Goal: Task Accomplishment & Management: Manage account settings

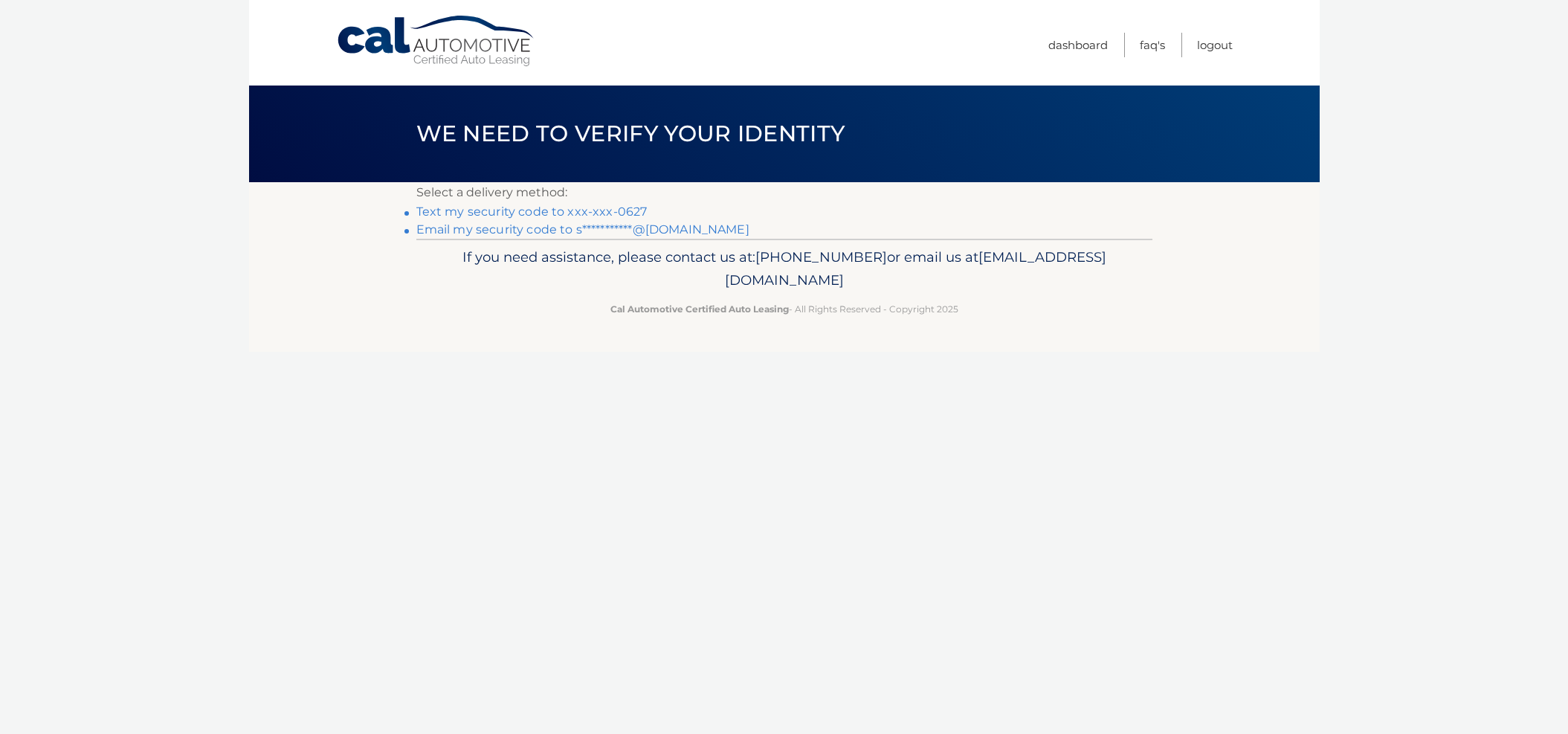
click at [486, 215] on link "Text my security code to xxx-xxx-0627" at bounding box center [532, 211] width 231 height 14
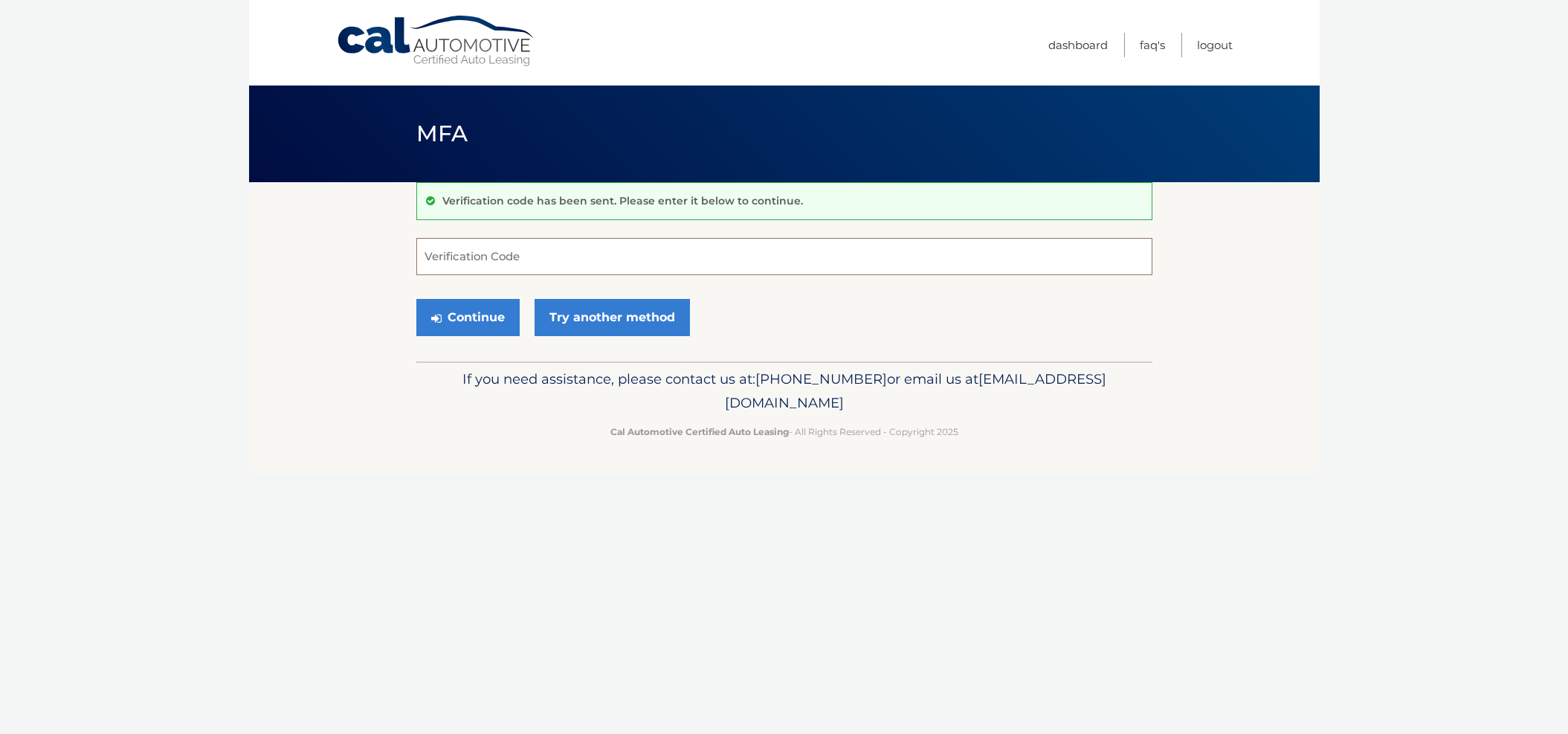
click at [522, 253] on input "Verification Code" at bounding box center [784, 256] width 736 height 37
type input "3"
type input "824884"
click at [417, 299] on button "Continue" at bounding box center [468, 317] width 103 height 37
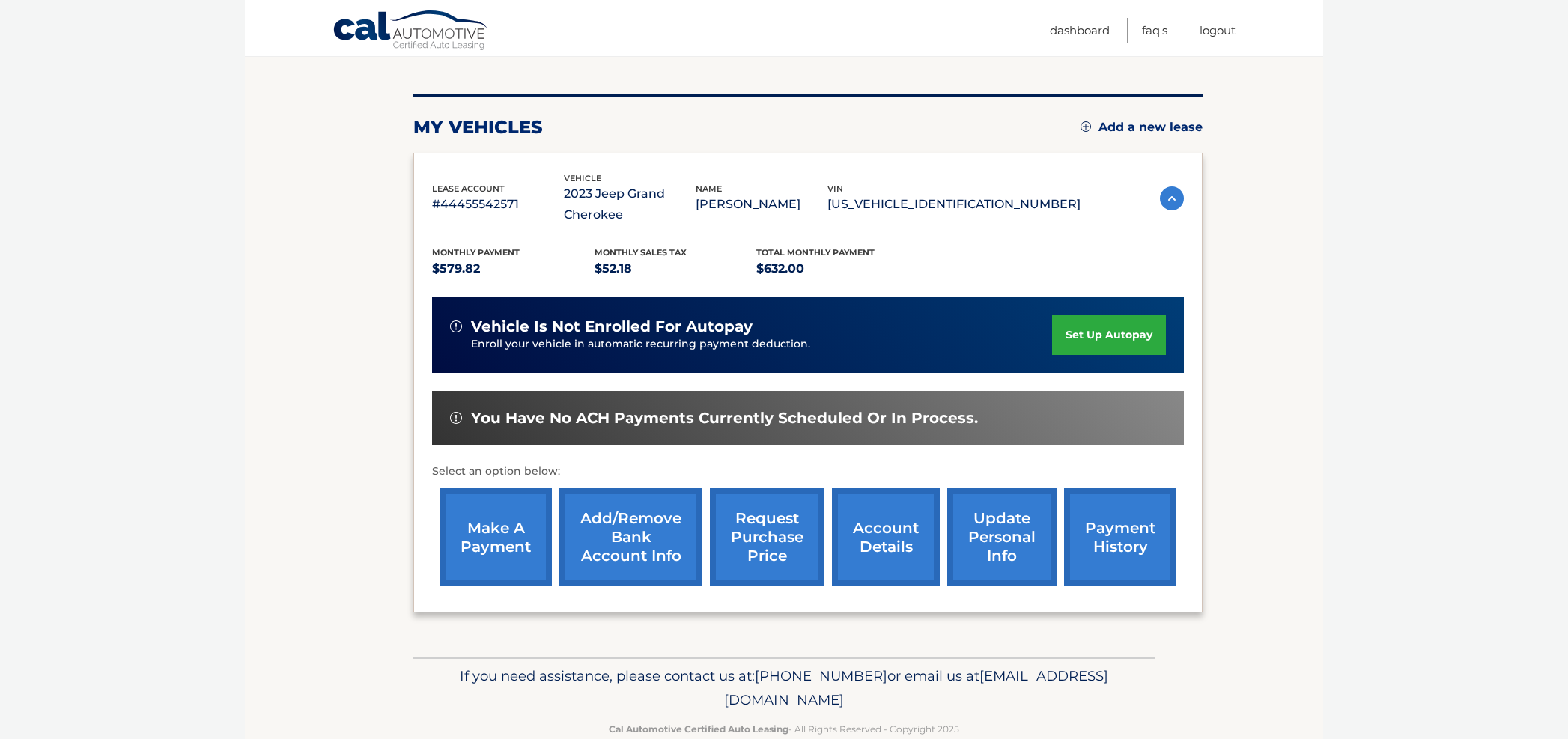
scroll to position [161, 0]
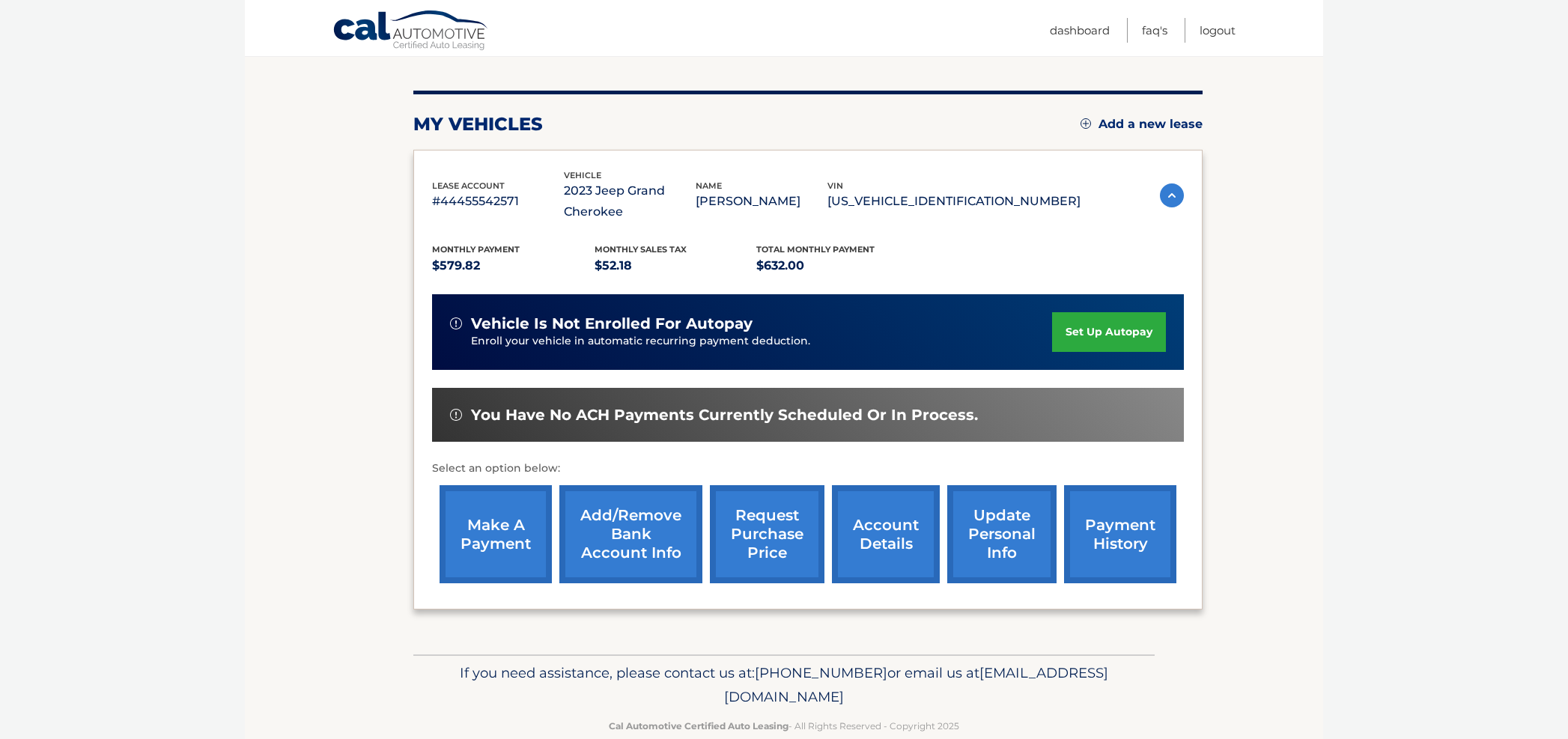
click at [892, 522] on link "account details" at bounding box center [886, 534] width 108 height 98
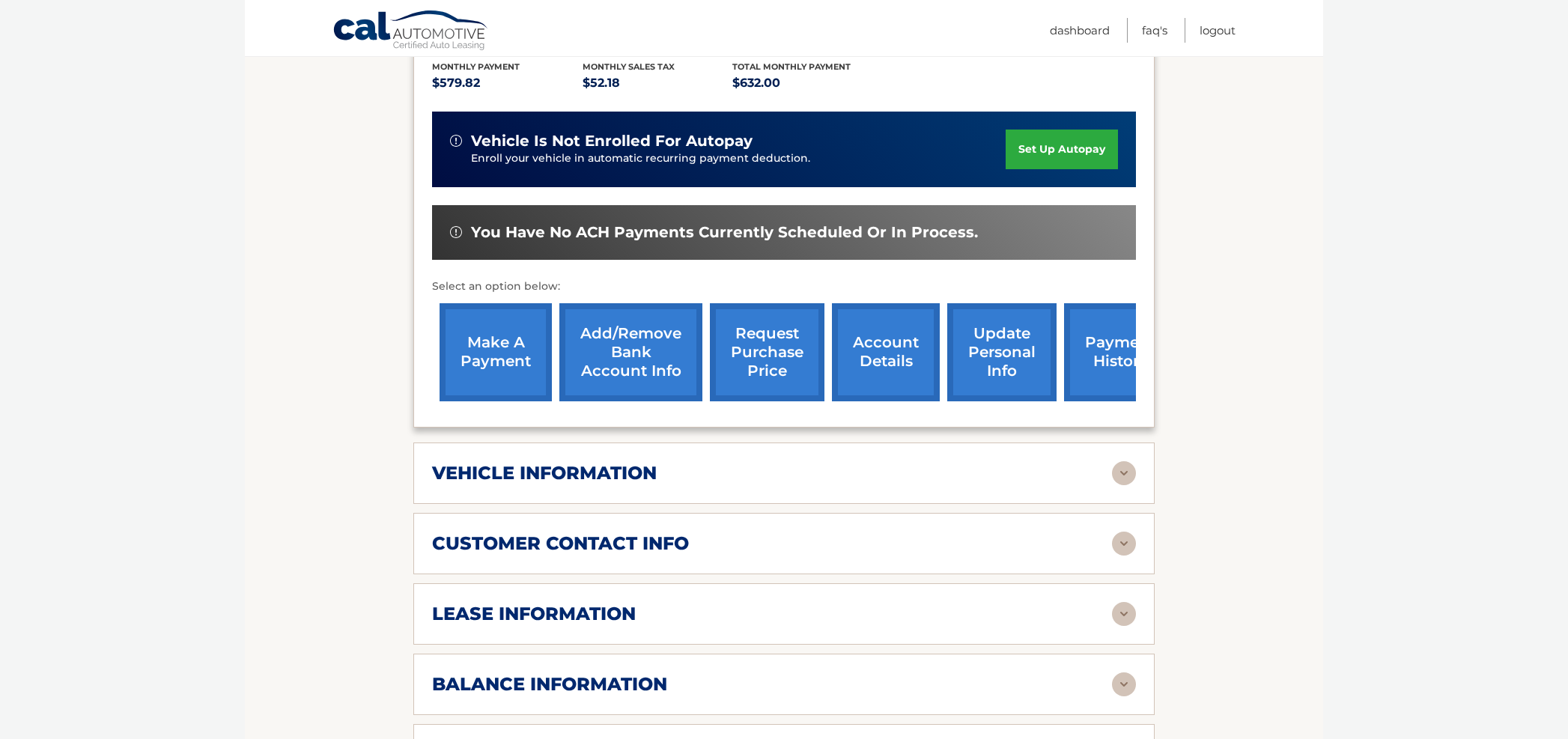
scroll to position [359, 0]
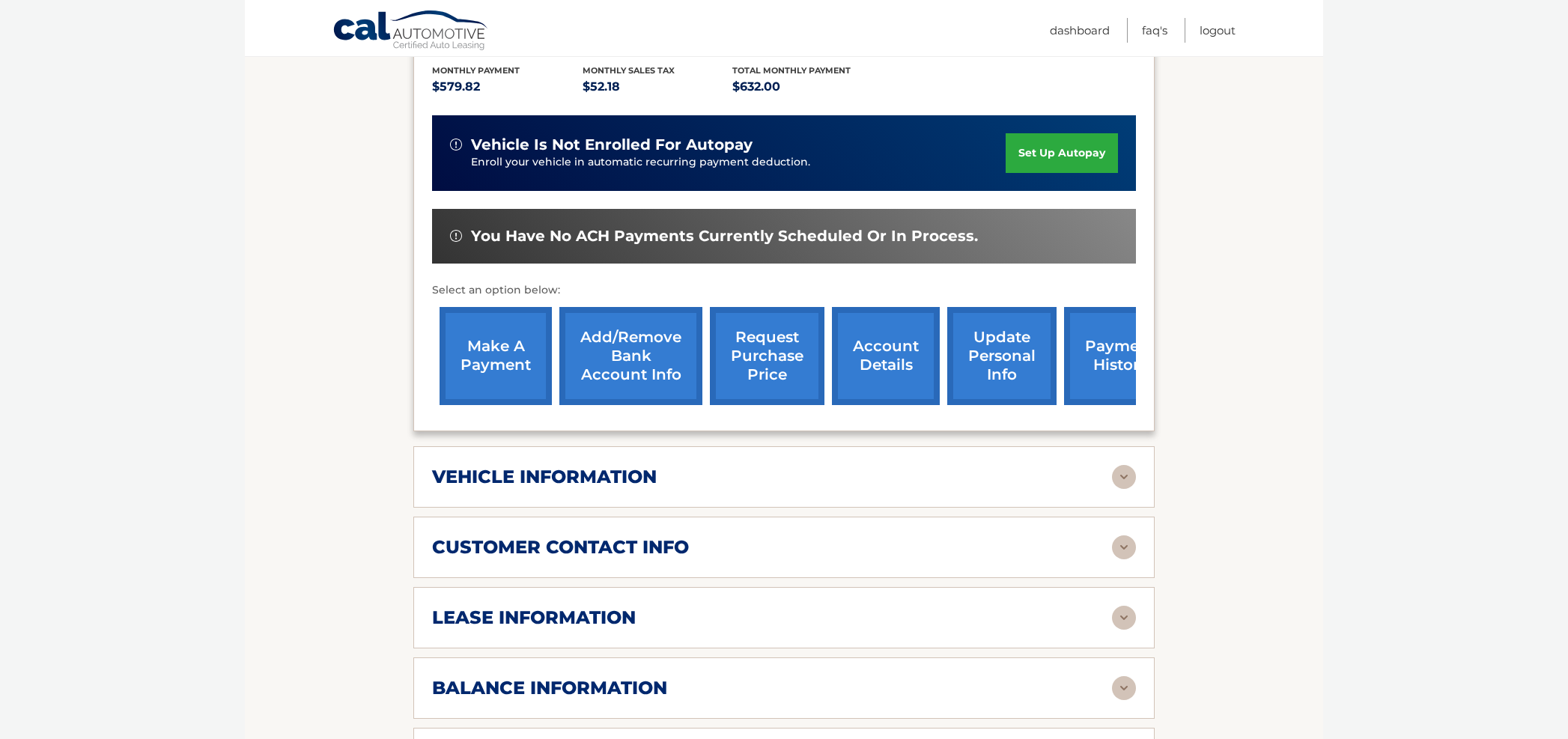
click at [1111, 474] on div "vehicle information" at bounding box center [772, 476] width 680 height 22
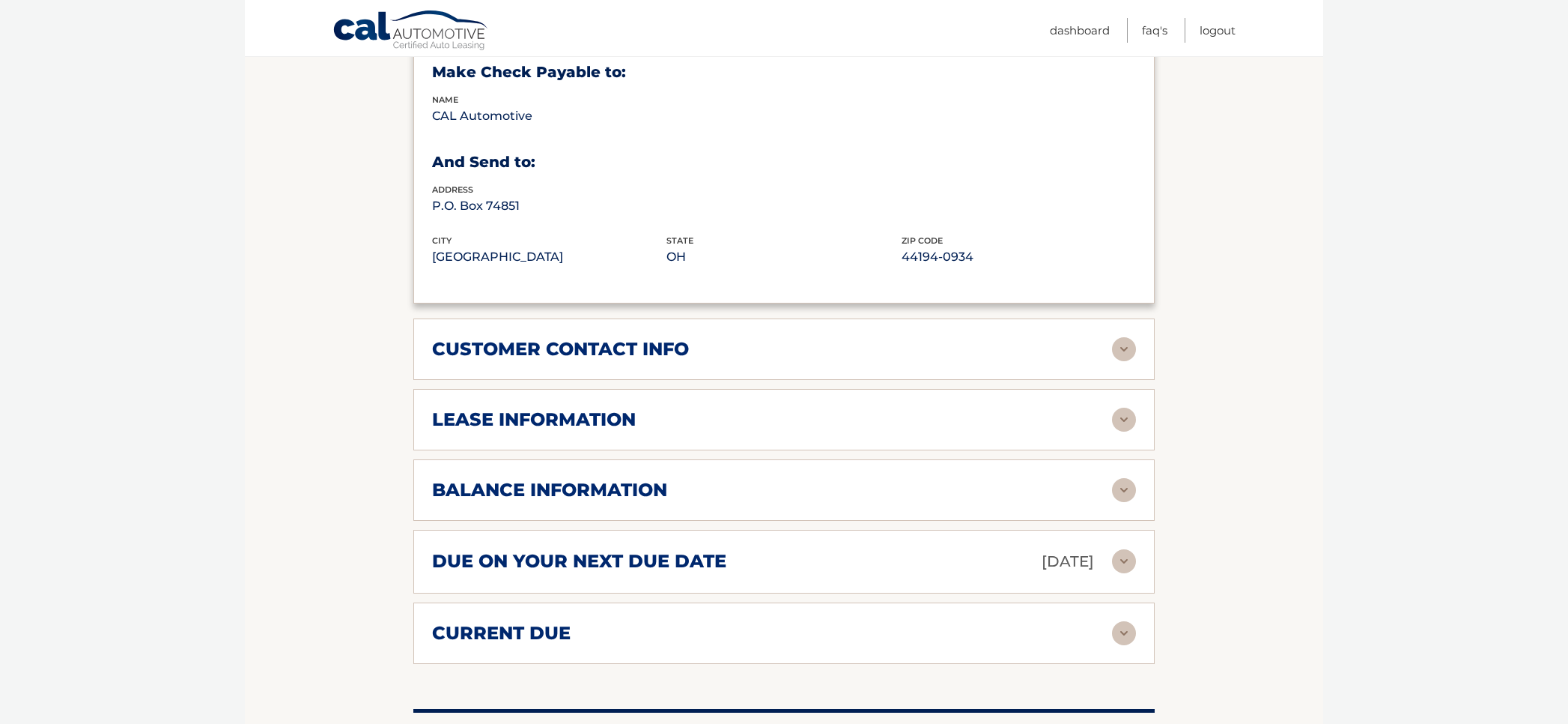
scroll to position [931, 0]
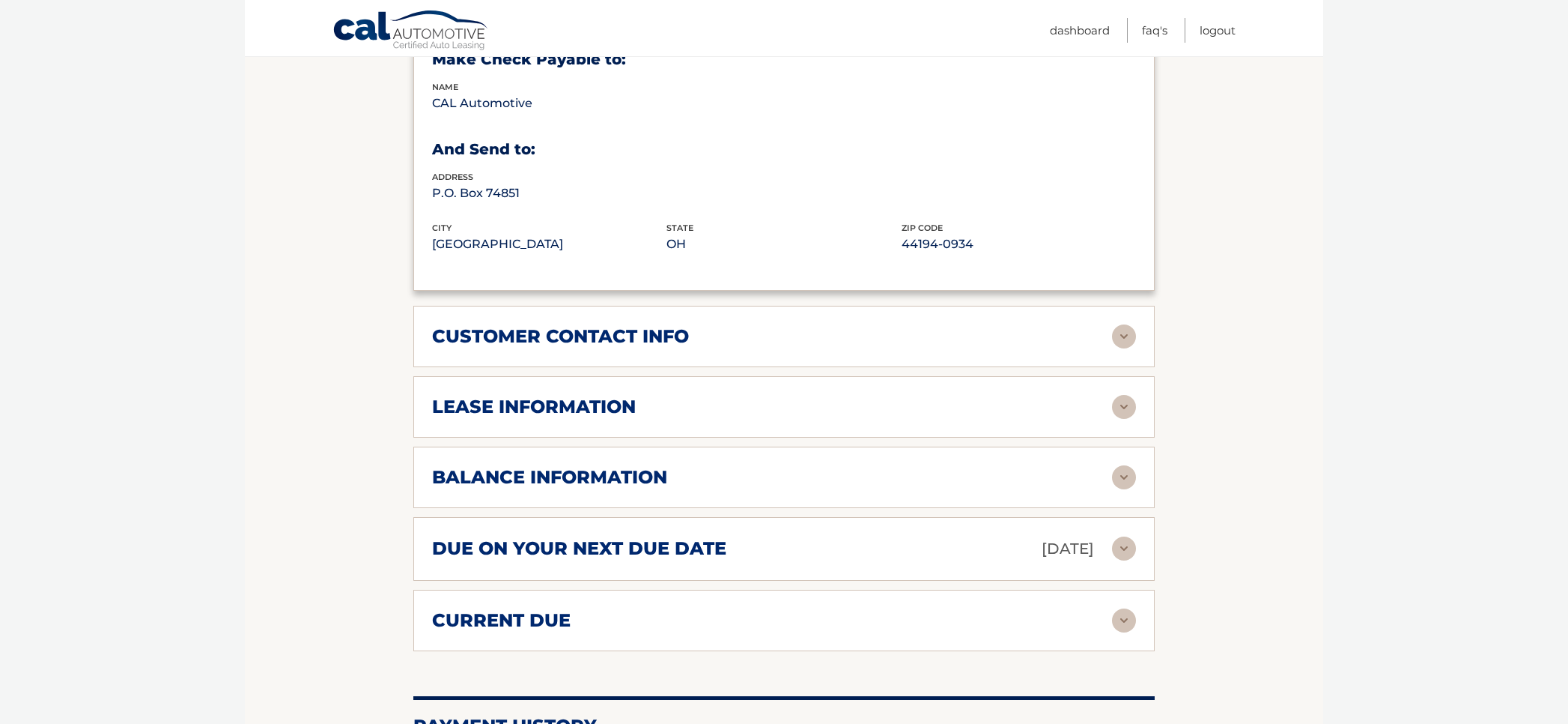
click at [1131, 326] on img at bounding box center [1124, 336] width 24 height 24
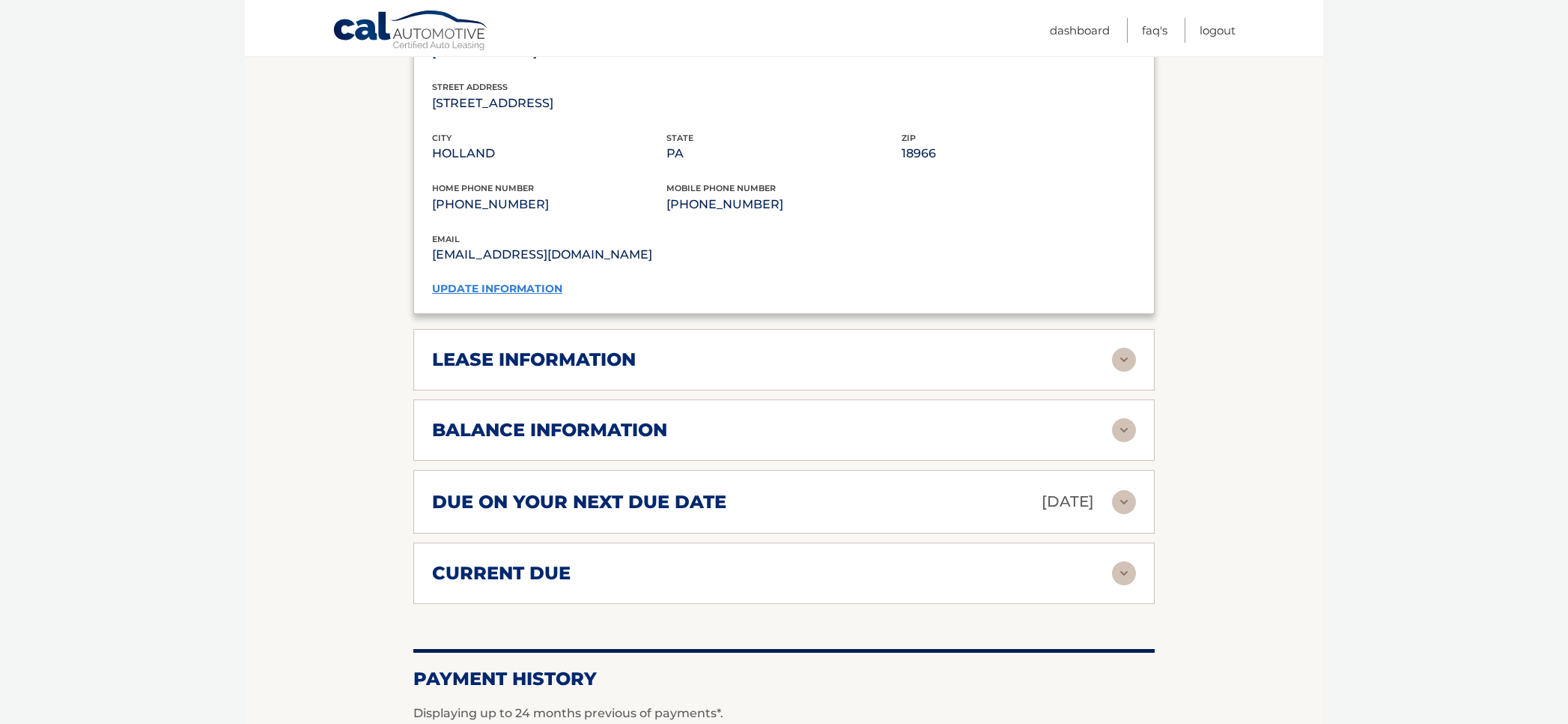
scroll to position [1276, 0]
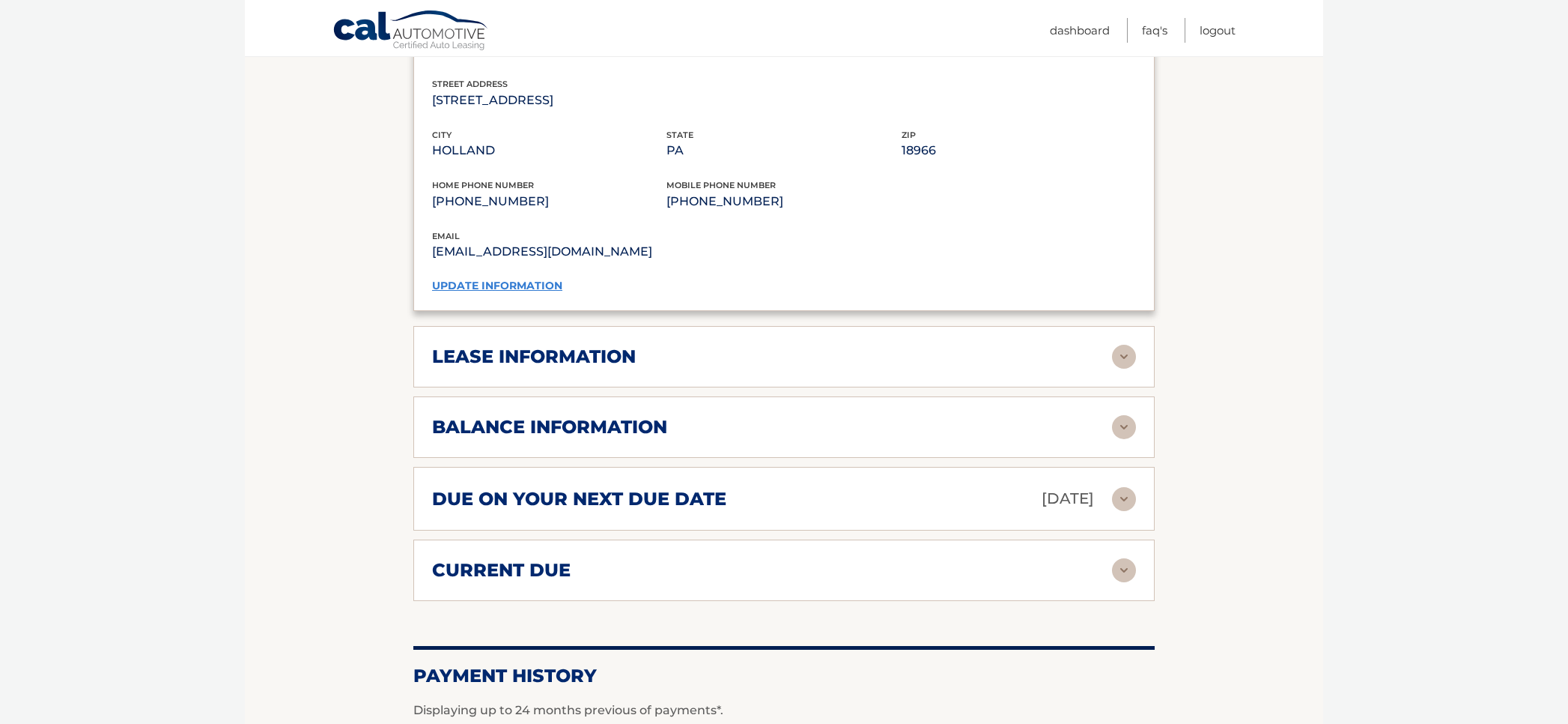
click at [1132, 499] on img at bounding box center [1124, 499] width 24 height 24
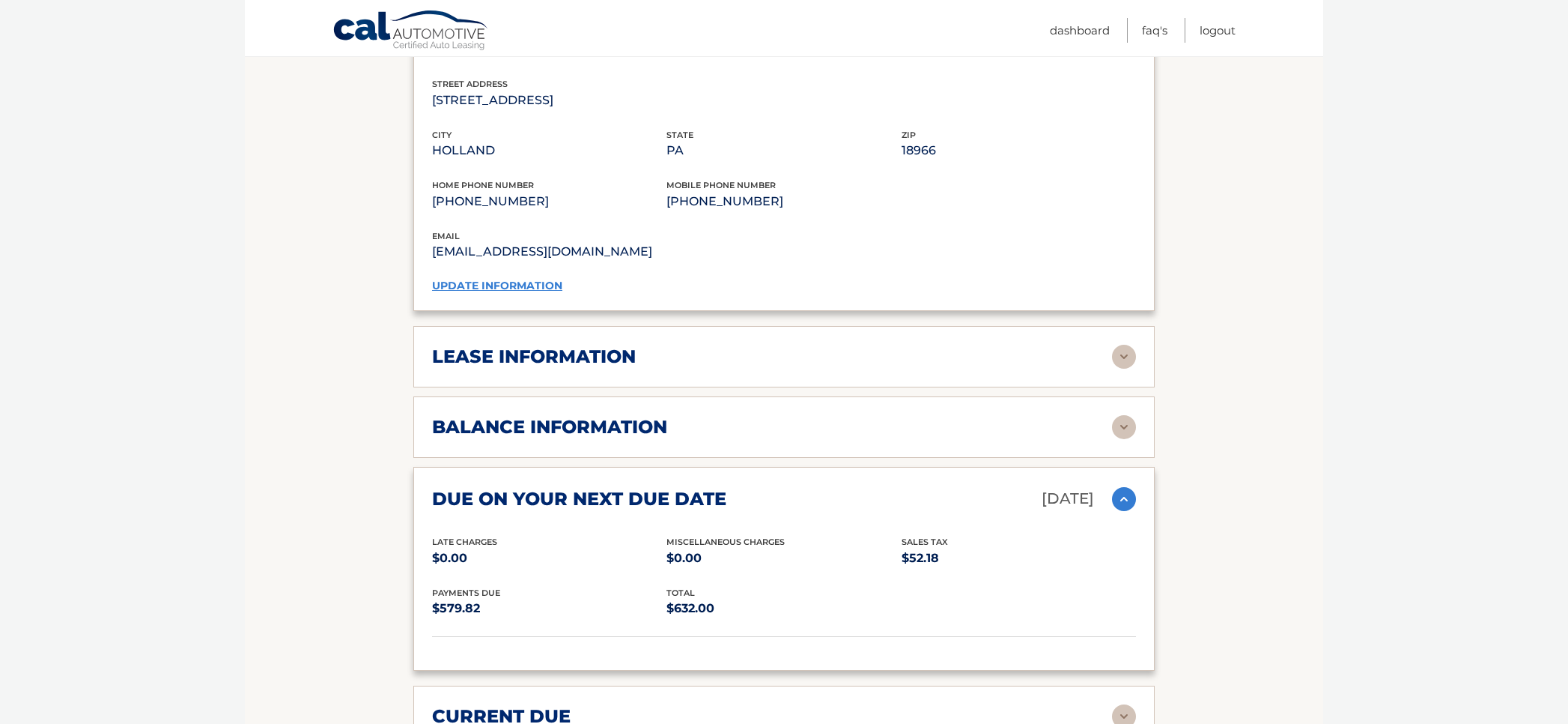
click at [1124, 356] on img at bounding box center [1124, 356] width 24 height 24
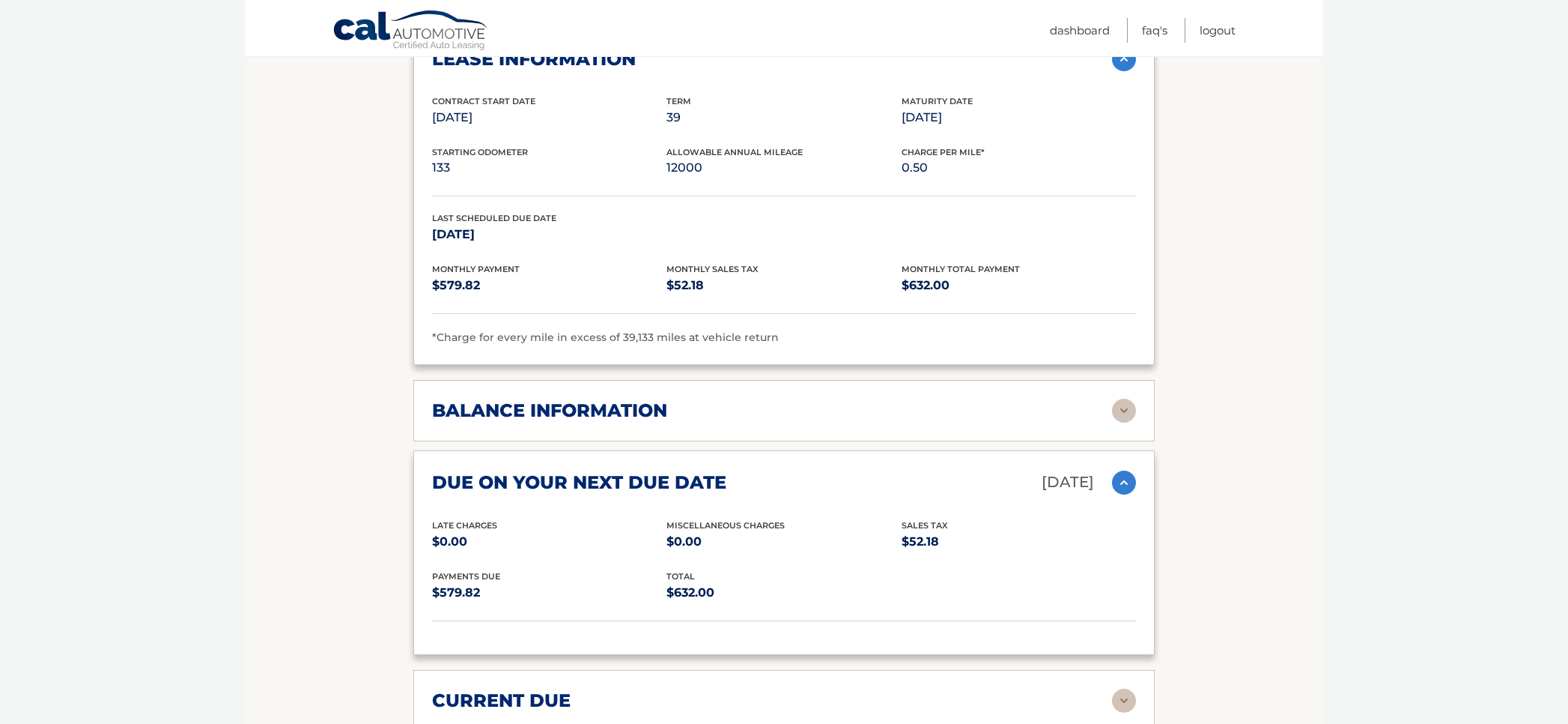
scroll to position [1579, 0]
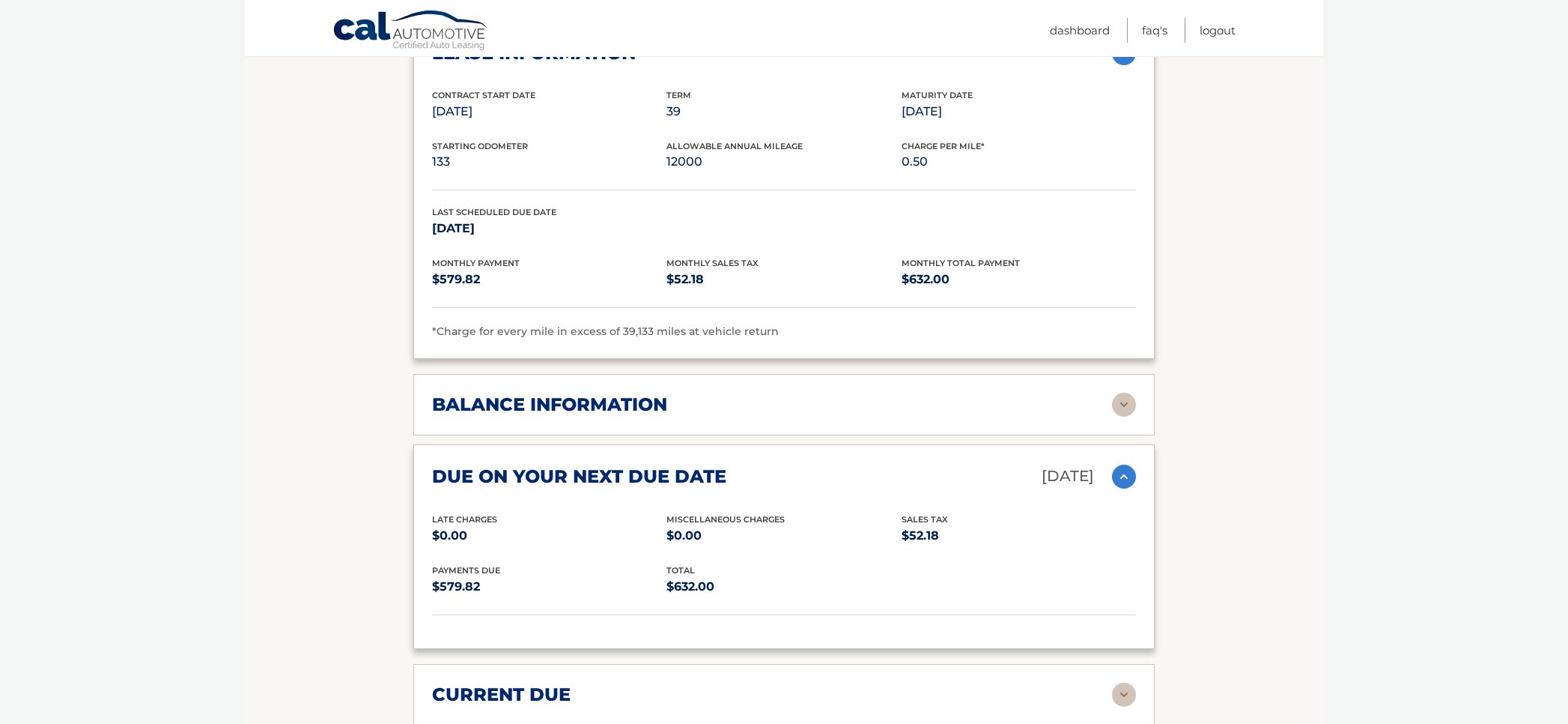
click at [1123, 399] on img at bounding box center [1124, 404] width 24 height 24
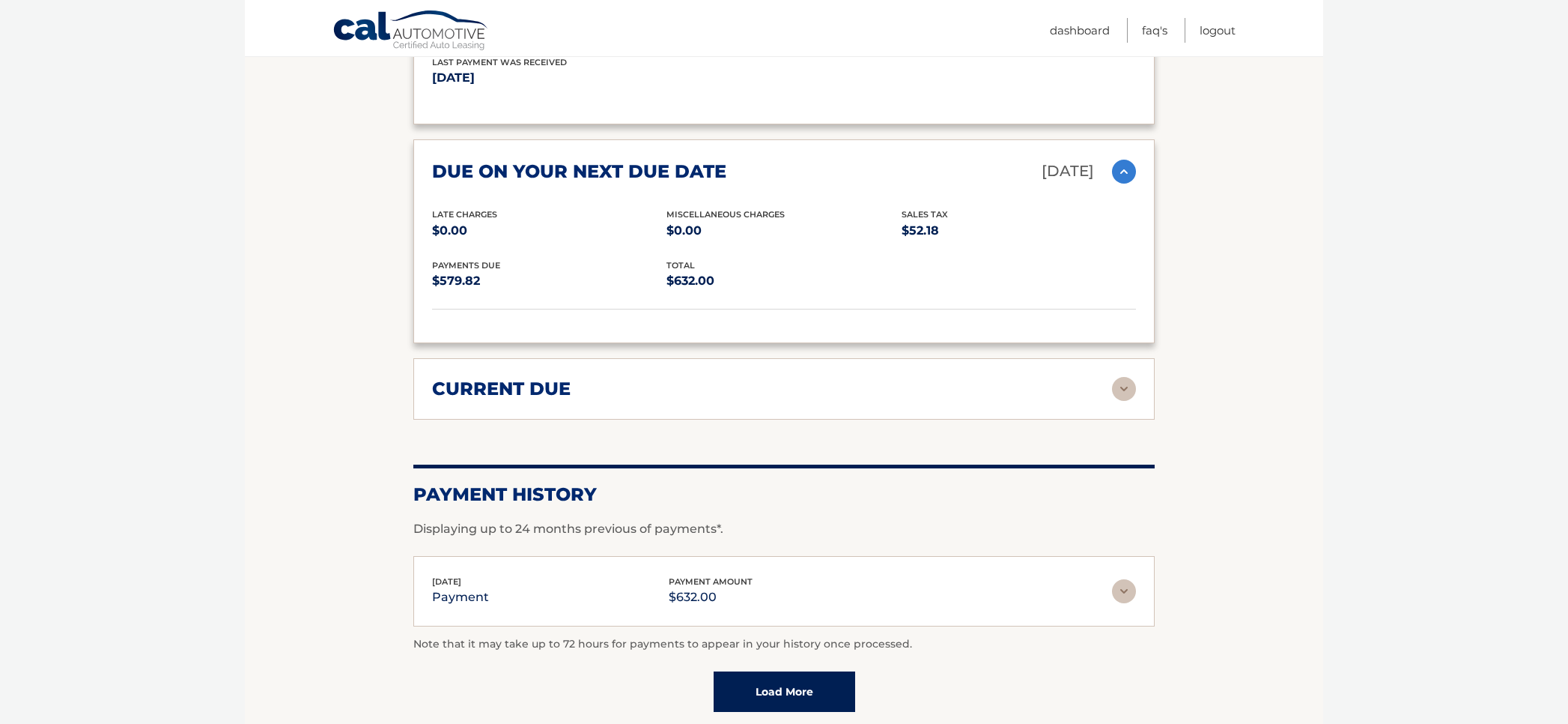
scroll to position [2060, 0]
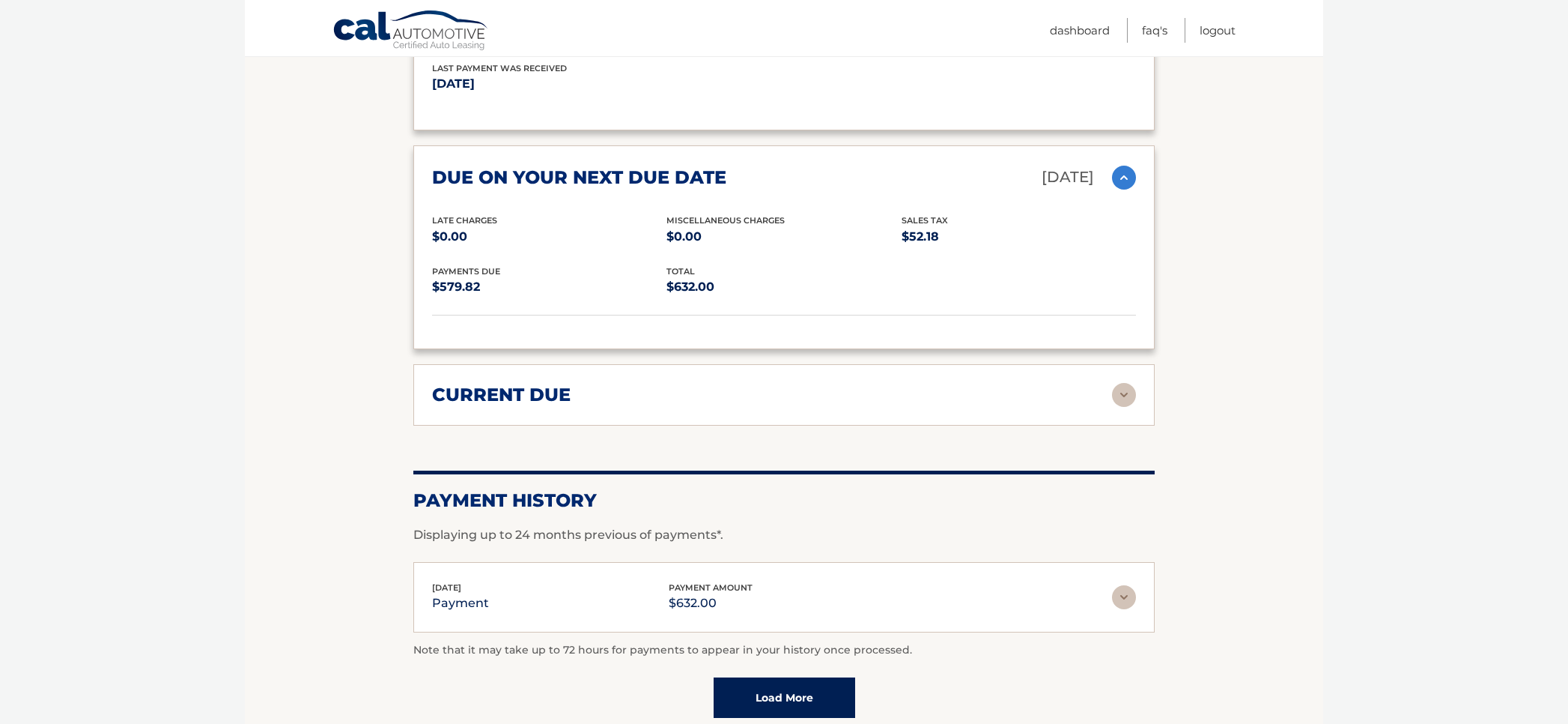
click at [1118, 597] on img at bounding box center [1124, 597] width 24 height 24
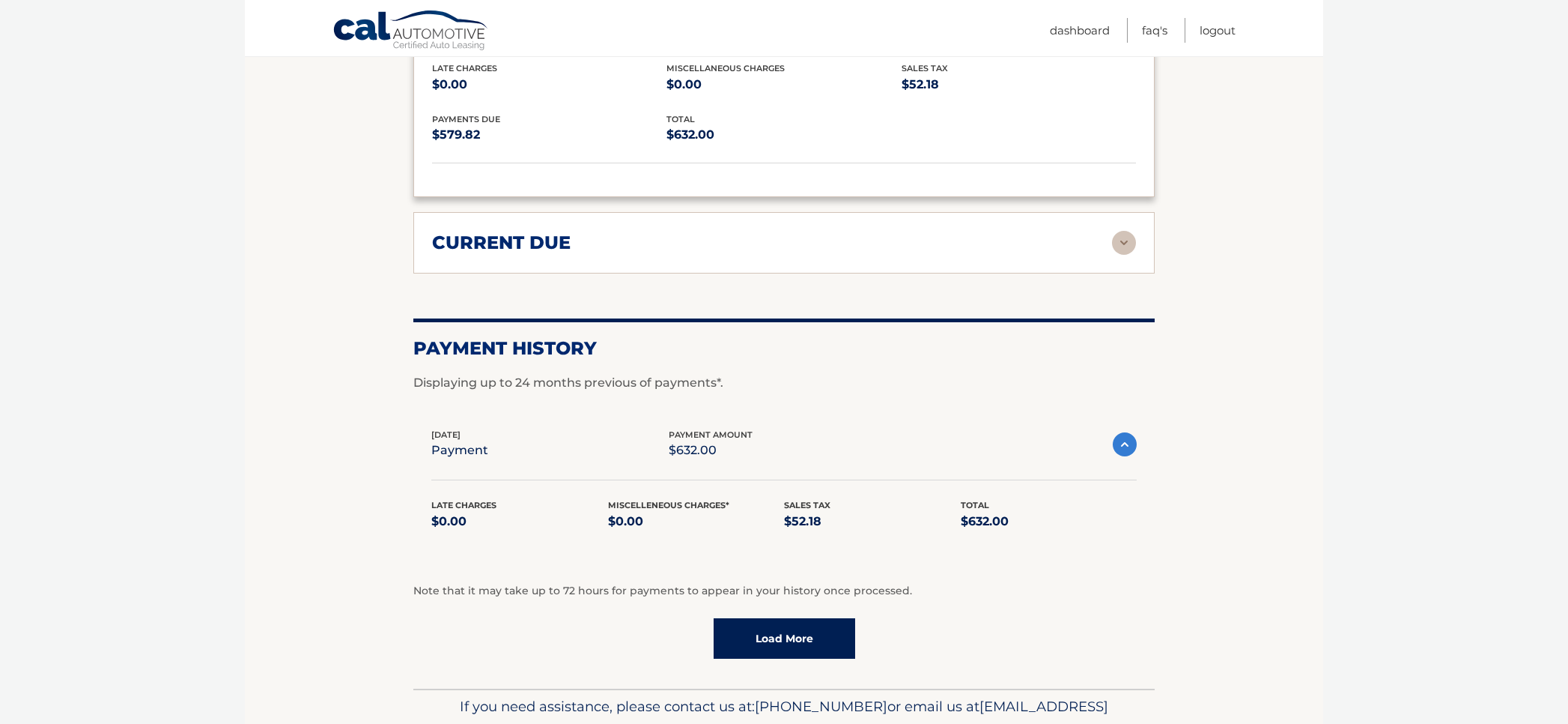
scroll to position [2289, 0]
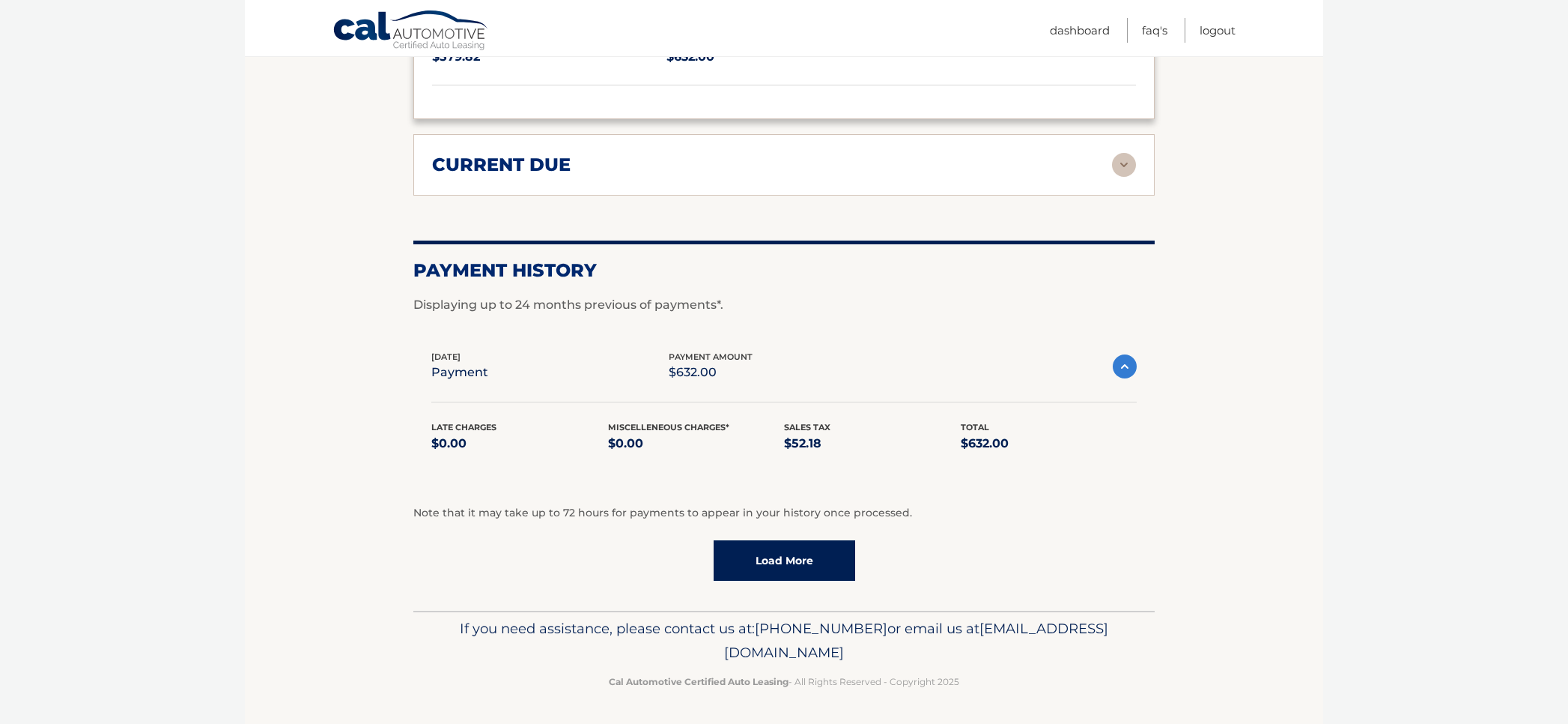
click at [788, 568] on link "Load More" at bounding box center [784, 560] width 142 height 40
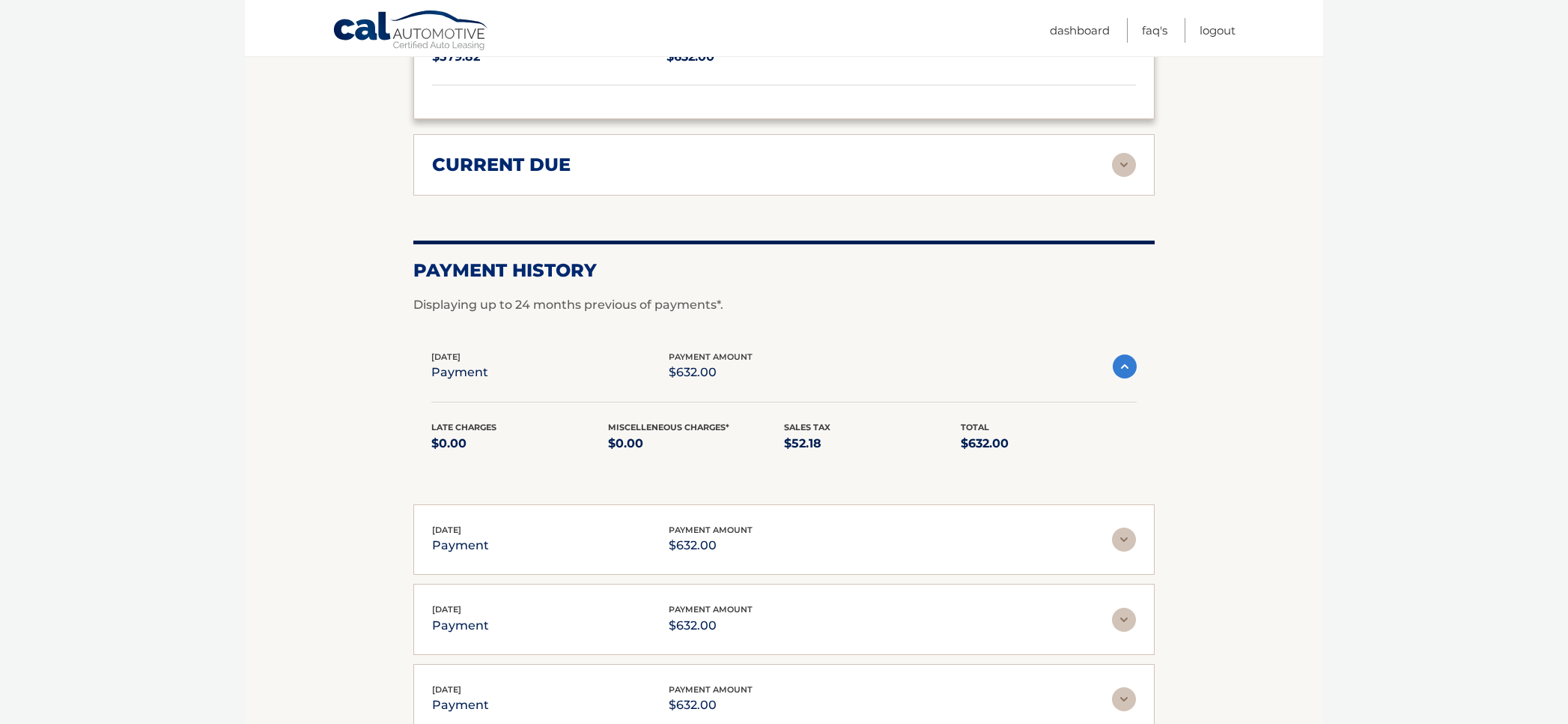
scroll to position [0, 0]
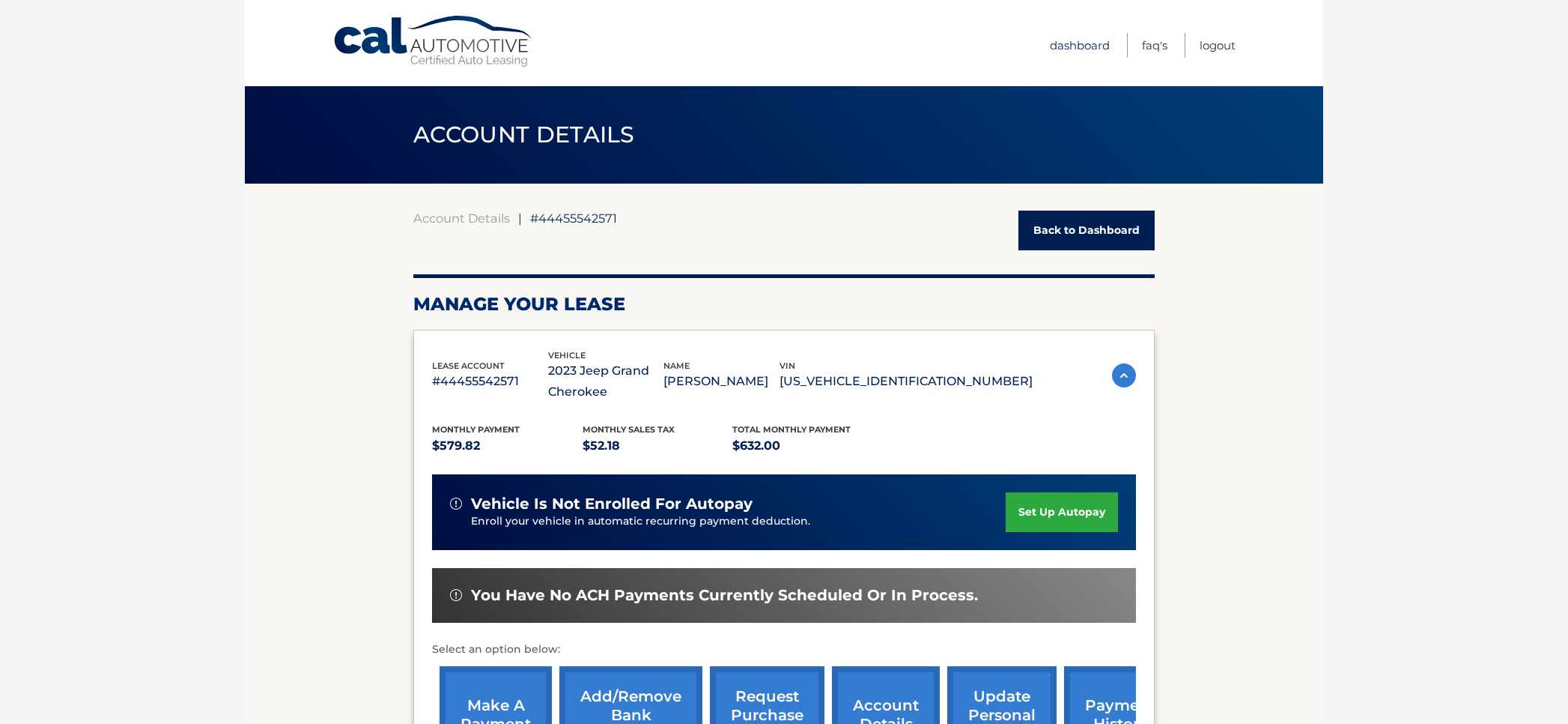
click at [1075, 48] on link "Dashboard" at bounding box center [1079, 45] width 60 height 25
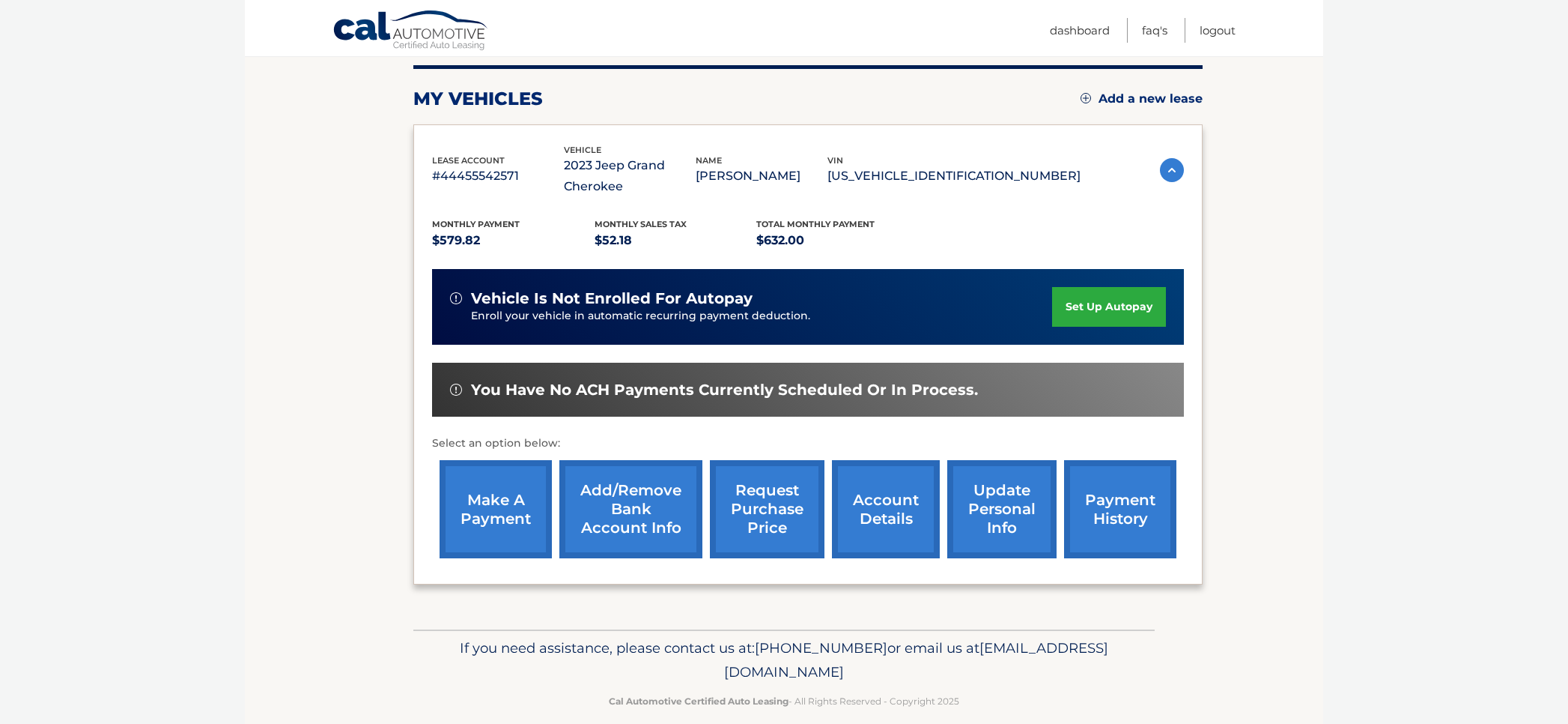
scroll to position [205, 0]
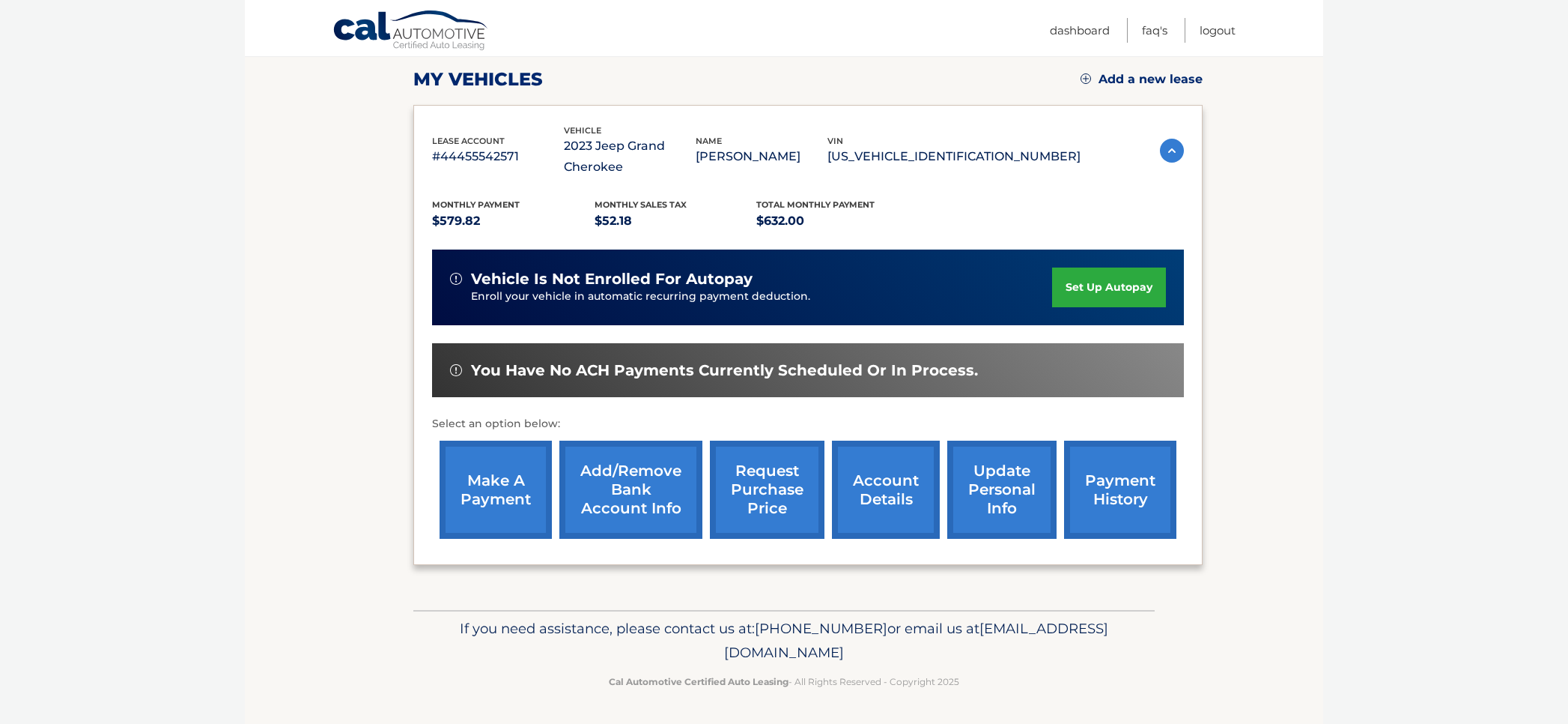
drag, startPoint x: 655, startPoint y: 654, endPoint x: 912, endPoint y: 655, distance: 257.0
click at [912, 655] on span "[EMAIL_ADDRESS][DOMAIN_NAME]" at bounding box center [916, 640] width 384 height 41
copy span "[EMAIL_ADDRESS][DOMAIN_NAME]"
